Goal: Navigation & Orientation: Understand site structure

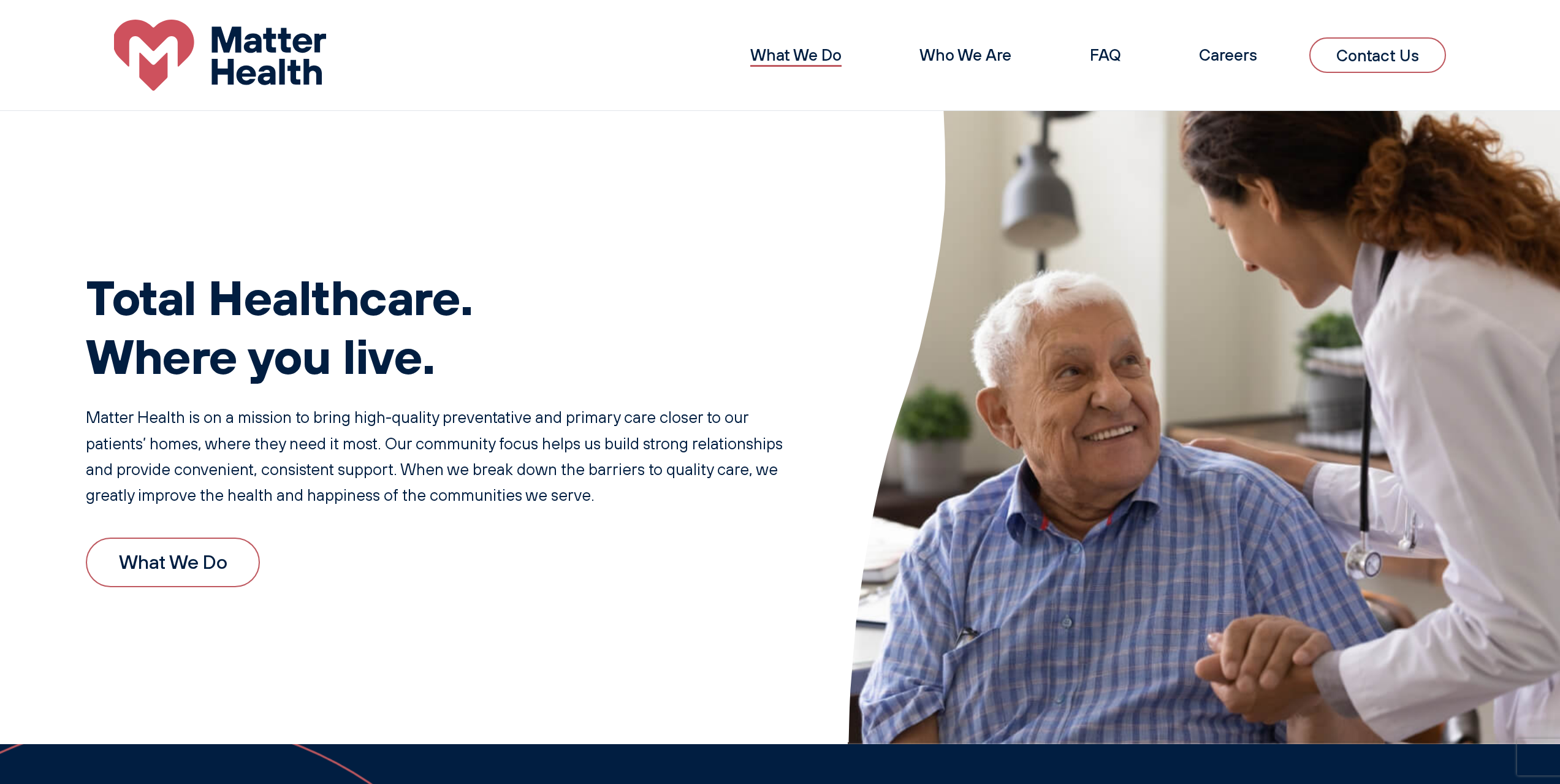
click at [809, 57] on link "What We Do" at bounding box center [796, 55] width 92 height 20
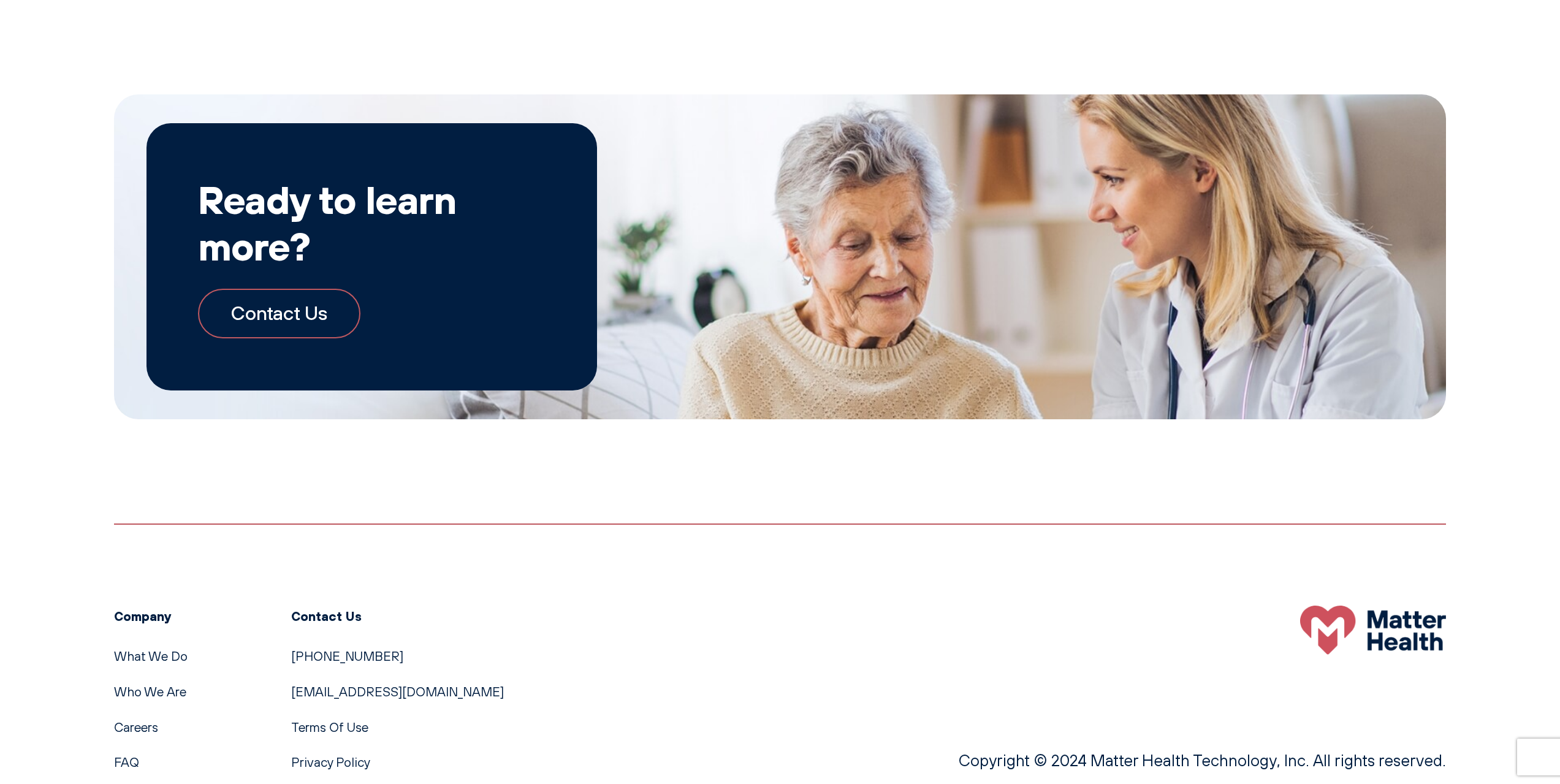
scroll to position [1798, 0]
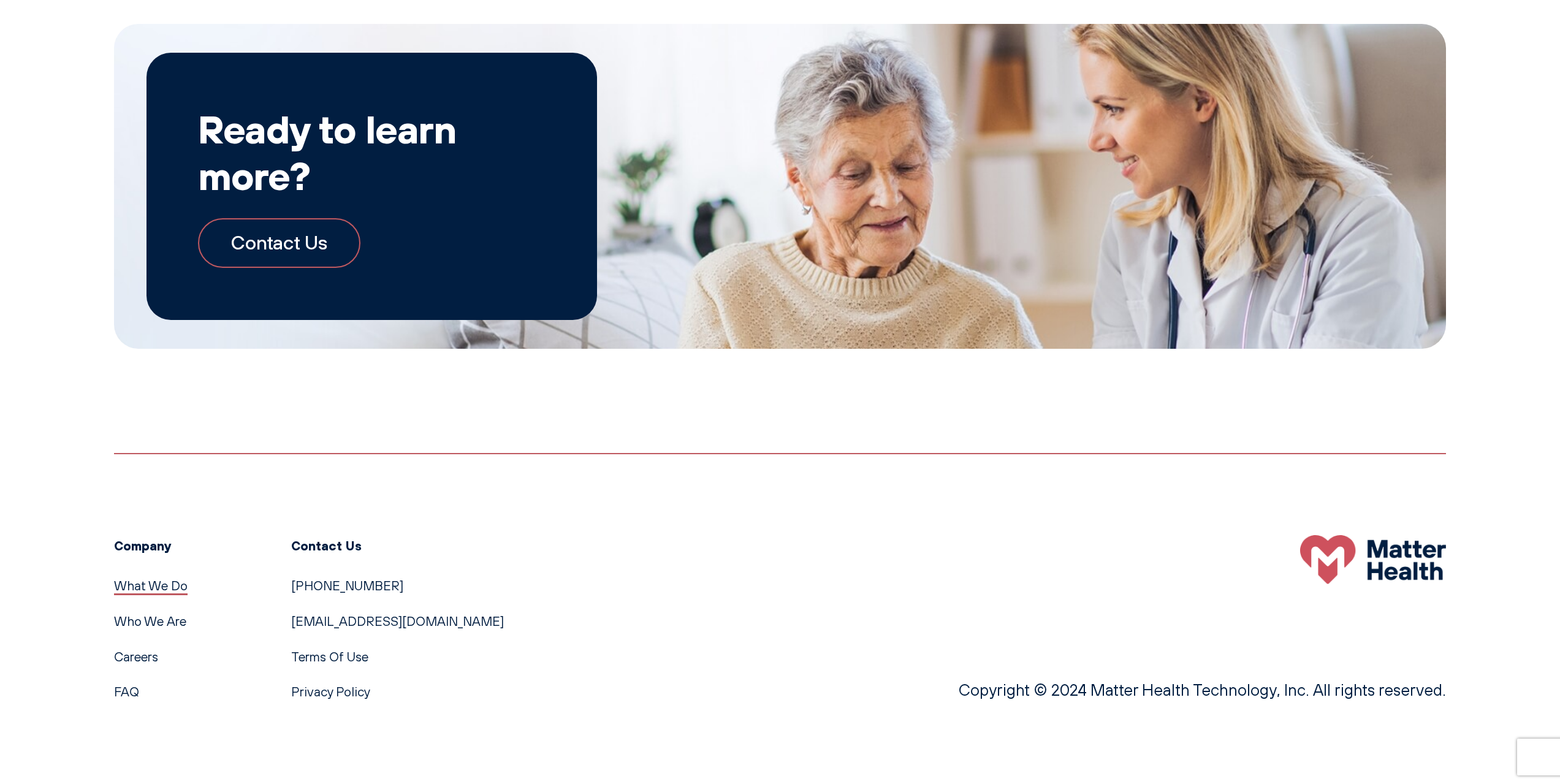
click at [170, 579] on link "What We Do" at bounding box center [151, 585] width 73 height 16
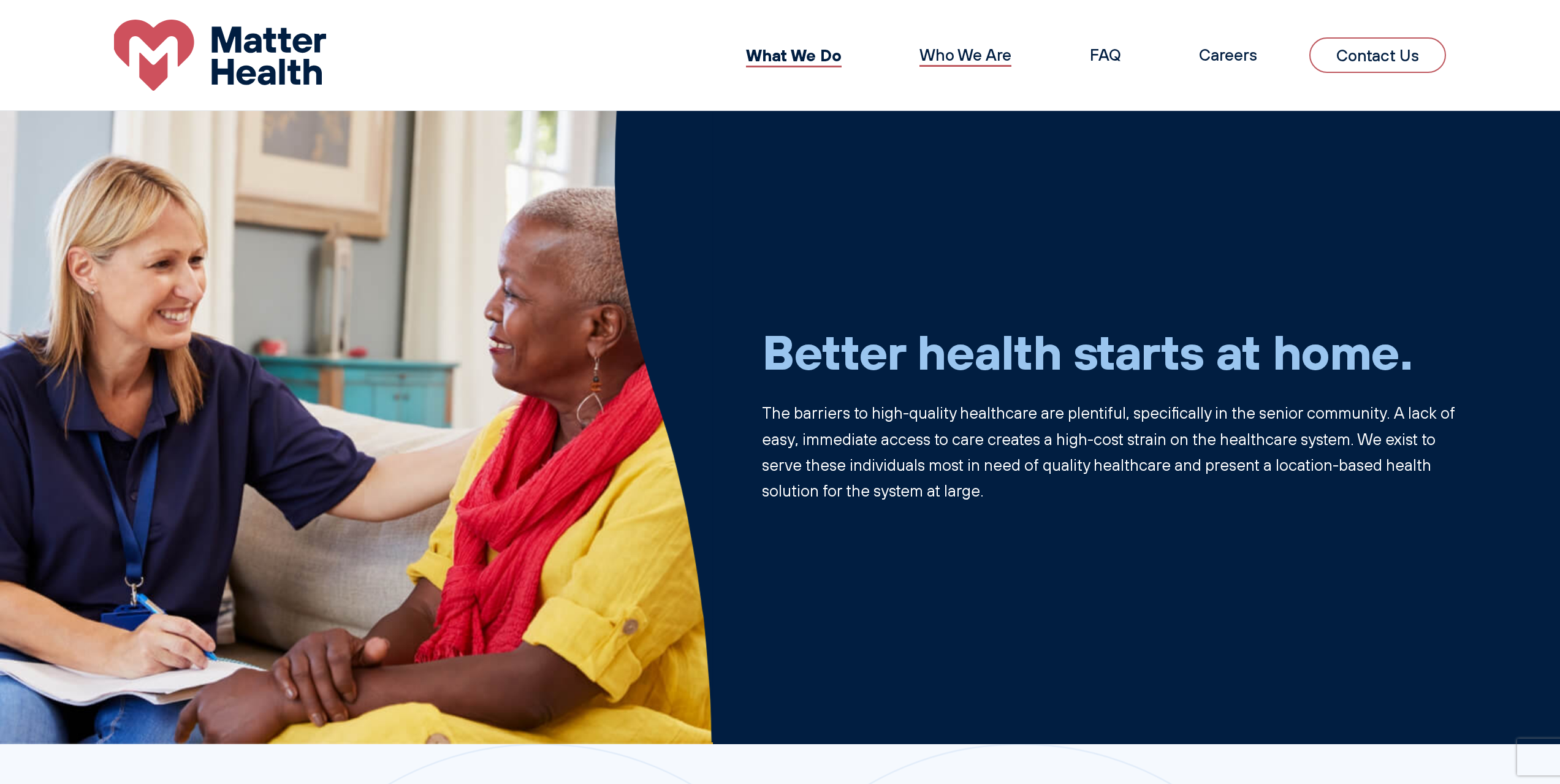
click at [968, 56] on link "Who We Are" at bounding box center [965, 55] width 92 height 20
